Goal: Transaction & Acquisition: Book appointment/travel/reservation

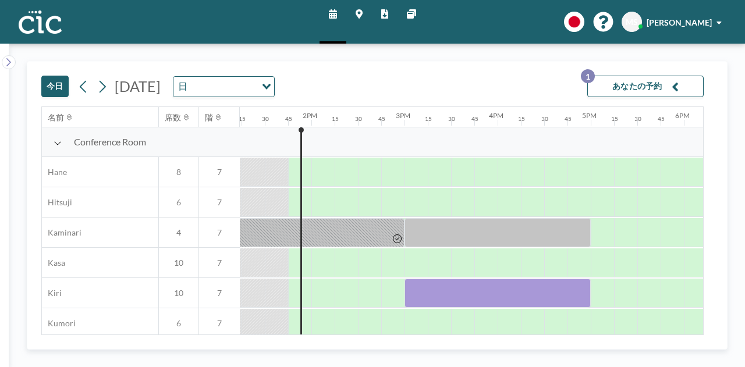
scroll to position [0, 1234]
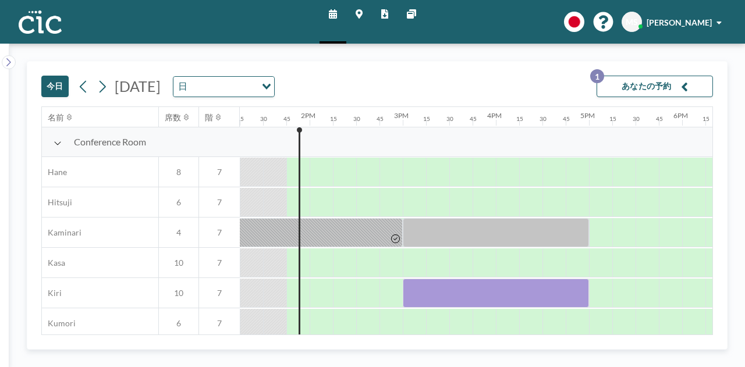
click at [623, 83] on button "あなたの予約 1" at bounding box center [655, 87] width 116 height 22
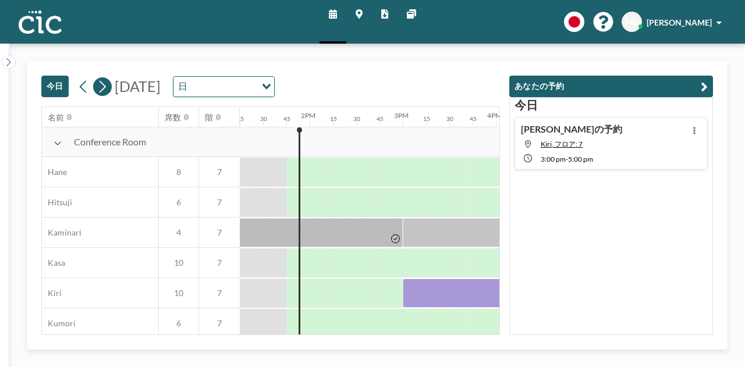
click at [104, 92] on icon at bounding box center [102, 86] width 11 height 17
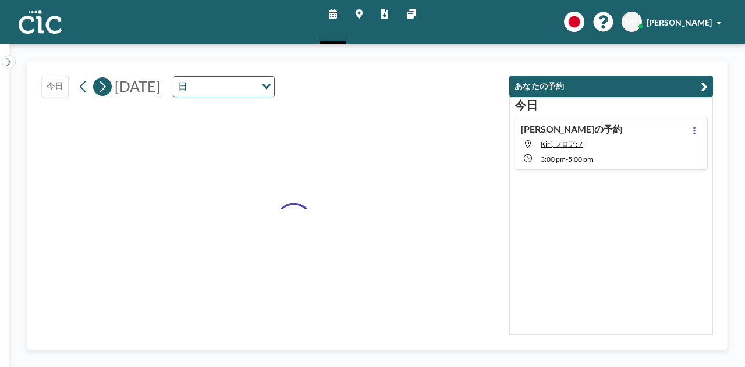
click at [104, 92] on icon at bounding box center [102, 86] width 11 height 17
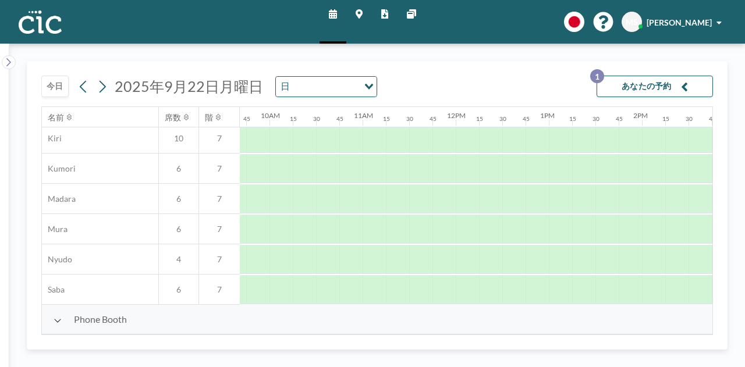
scroll to position [170, 902]
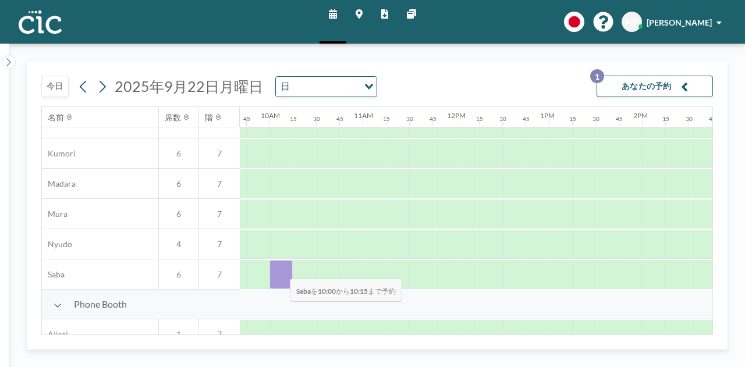
click at [281, 270] on div at bounding box center [281, 274] width 23 height 29
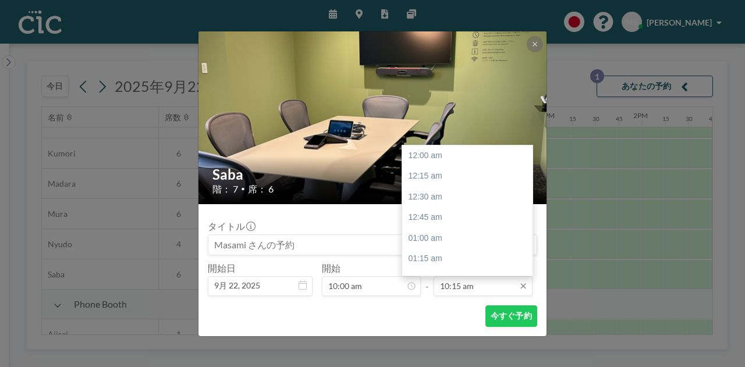
scroll to position [849, 0]
click at [464, 293] on input "10:15 am" at bounding box center [483, 287] width 99 height 20
click at [445, 223] on div "11:00 am" at bounding box center [470, 218] width 136 height 21
type input "11:00 am"
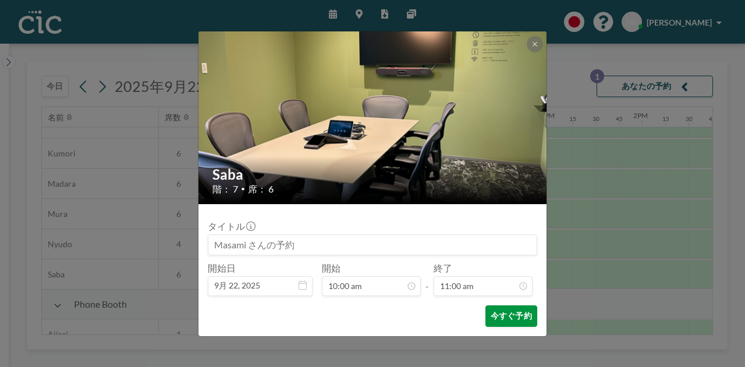
scroll to position [912, 0]
click at [497, 316] on button "今すぐ予約" at bounding box center [512, 317] width 52 height 22
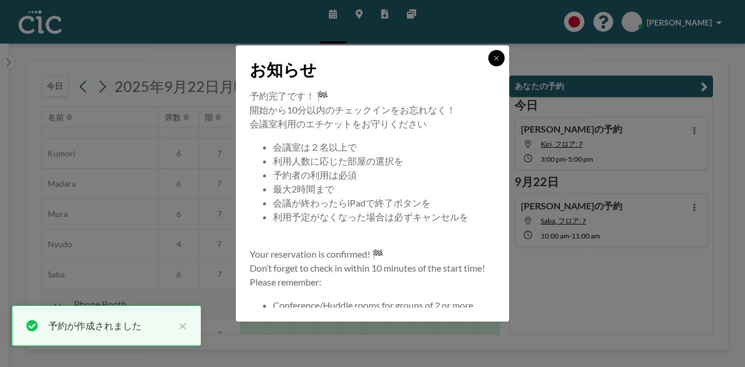
click at [491, 61] on button at bounding box center [496, 58] width 16 height 16
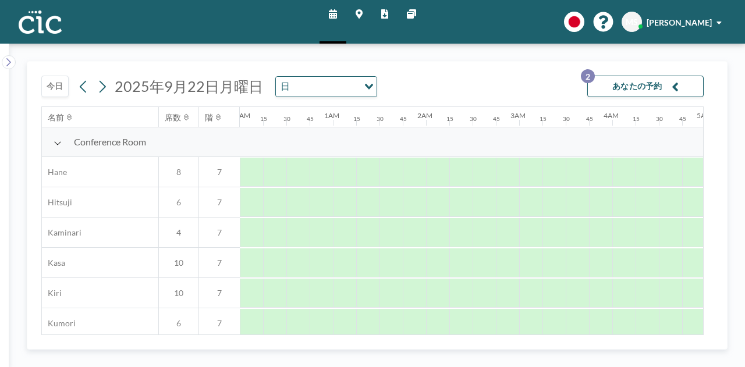
scroll to position [0, 722]
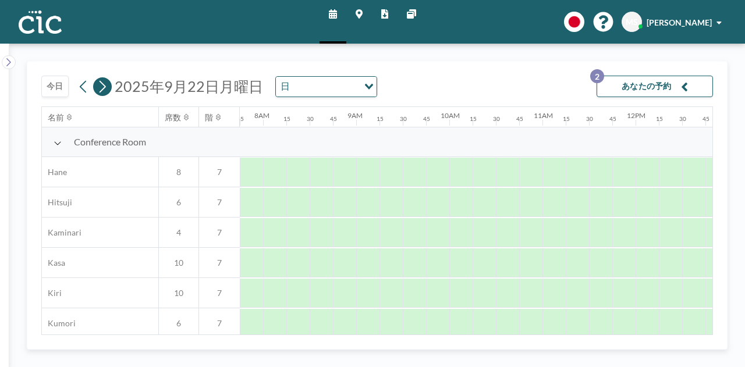
click at [107, 91] on button at bounding box center [102, 86] width 19 height 19
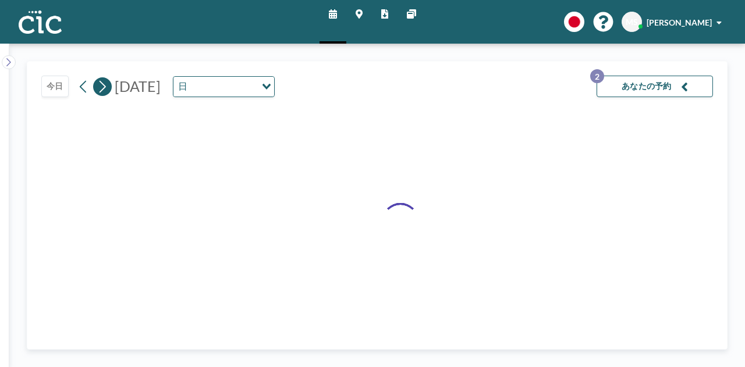
click at [107, 91] on button at bounding box center [102, 86] width 19 height 19
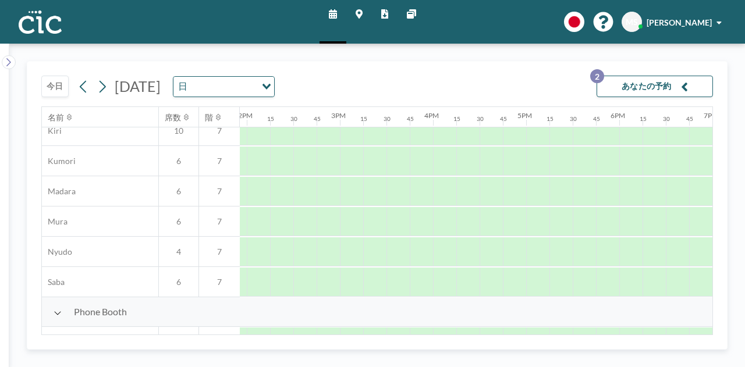
scroll to position [163, 1297]
click at [258, 287] on div at bounding box center [258, 281] width 23 height 29
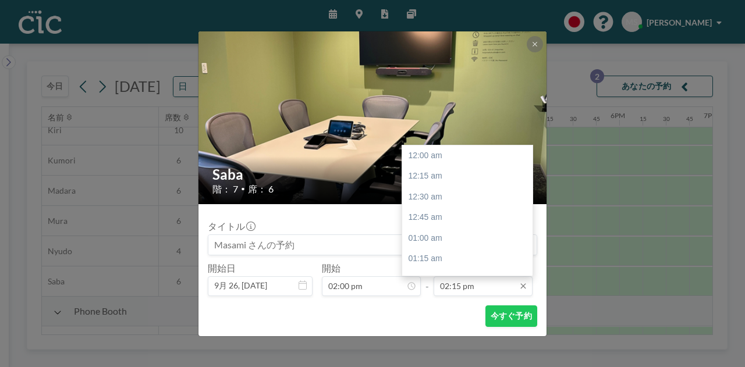
scroll to position [1181, 0]
click at [446, 284] on input "02:15 pm" at bounding box center [483, 287] width 99 height 20
click at [445, 217] on div "03:00 pm" at bounding box center [470, 217] width 136 height 21
type input "03:00 pm"
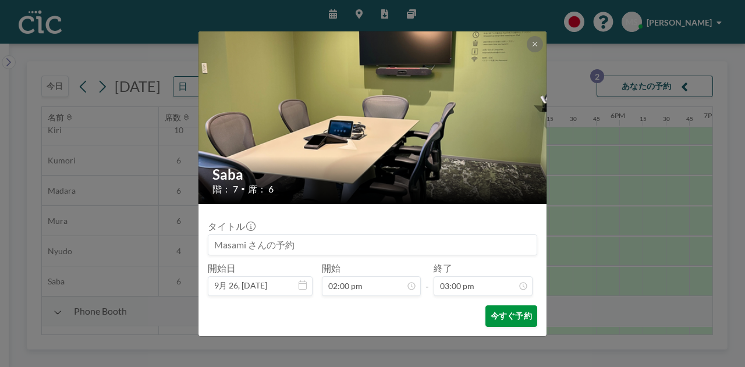
scroll to position [1243, 0]
click at [510, 311] on button "今すぐ予約" at bounding box center [512, 317] width 52 height 22
